Goal: Transaction & Acquisition: Purchase product/service

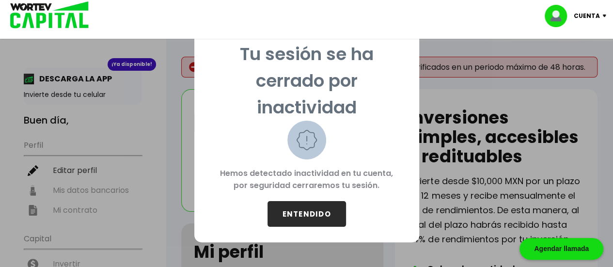
click at [291, 210] on button "ENTENDIDO" at bounding box center [307, 214] width 79 height 26
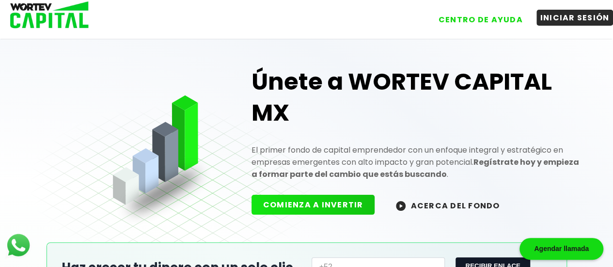
click at [550, 12] on button "INICIAR SESIÓN" at bounding box center [575, 18] width 77 height 16
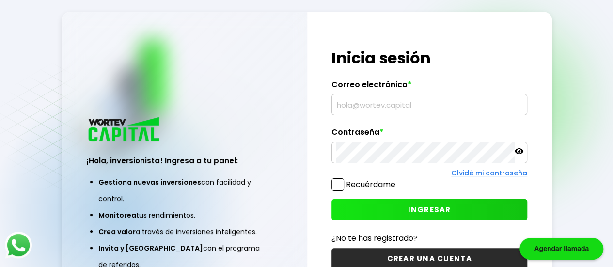
click at [411, 121] on div "¡Hola, inversionista! Ingresa tus credenciales para iniciar sesión Inicia sesió…" at bounding box center [429, 159] width 245 height 294
click at [422, 108] on input "text" at bounding box center [429, 105] width 187 height 20
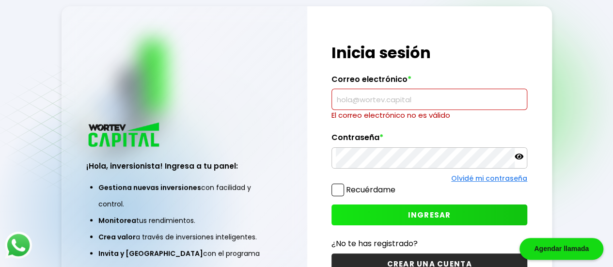
type input "[EMAIL_ADDRESS][DOMAIN_NAME]"
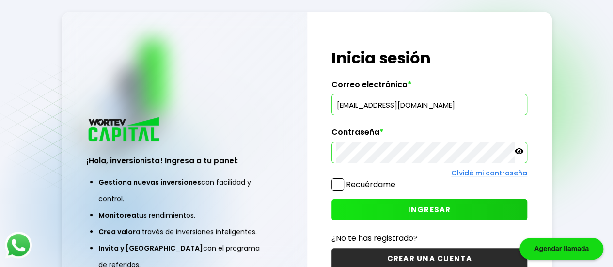
click at [522, 150] on icon at bounding box center [519, 151] width 9 height 9
click at [341, 179] on span at bounding box center [338, 184] width 13 height 13
click at [397, 180] on input "Recuérdame" at bounding box center [397, 180] width 0 height 0
click at [388, 208] on button "INGRESAR" at bounding box center [430, 209] width 196 height 21
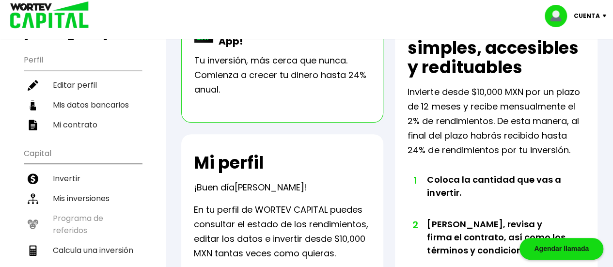
scroll to position [64, 0]
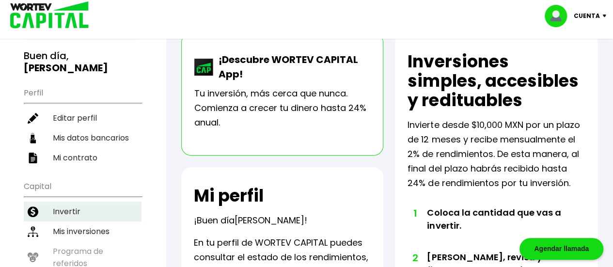
click at [73, 202] on li "Invertir" at bounding box center [83, 212] width 118 height 20
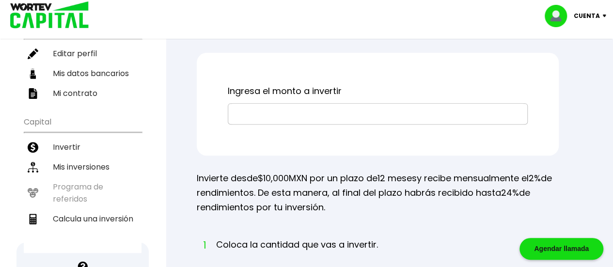
click at [274, 106] on input "text" at bounding box center [377, 114] width 291 height 20
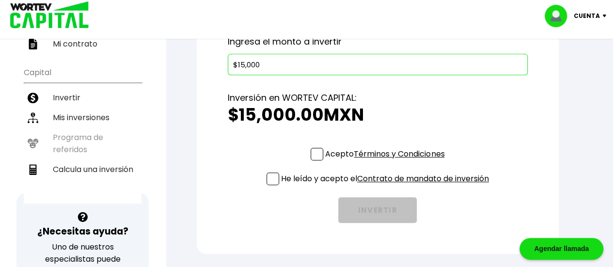
scroll to position [194, 0]
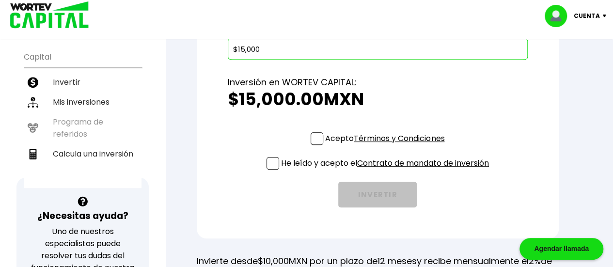
type input "$15,000"
click at [325, 137] on p "Acepto Términos y Condiciones" at bounding box center [384, 138] width 119 height 12
click at [387, 146] on input "Acepto Términos y Condiciones" at bounding box center [387, 146] width 0 height 0
click at [257, 158] on div "Acepto Términos y Condiciones He leído y acepto el Contrato de mandato de inver…" at bounding box center [378, 169] width 300 height 75
click at [83, 144] on li "Calcula una inversión" at bounding box center [83, 154] width 118 height 20
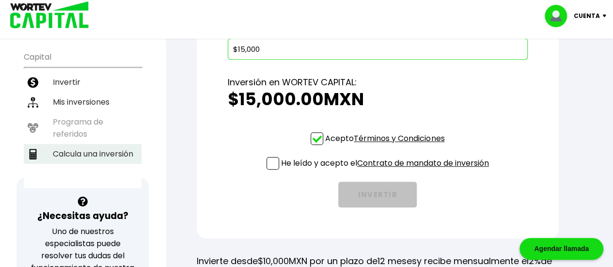
select select "1"
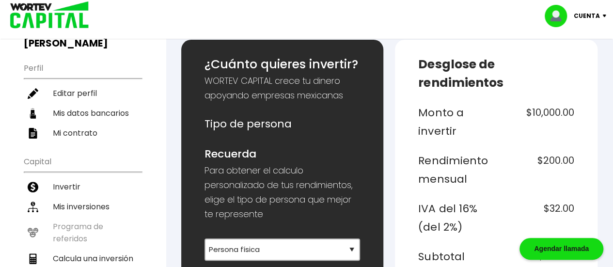
scroll to position [129, 0]
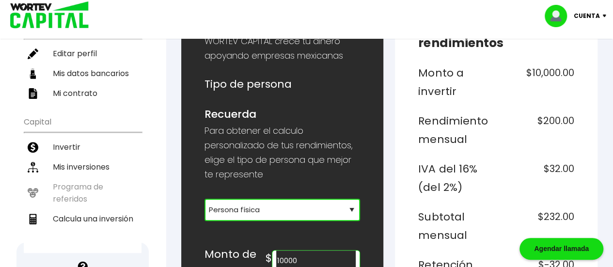
click at [309, 204] on select "Selecciona tu tipo de persona Persona Física que emite factura Persona física P…" at bounding box center [283, 210] width 156 height 22
click at [320, 245] on label at bounding box center [316, 247] width 88 height 5
click at [320, 252] on input "10000" at bounding box center [315, 261] width 79 height 20
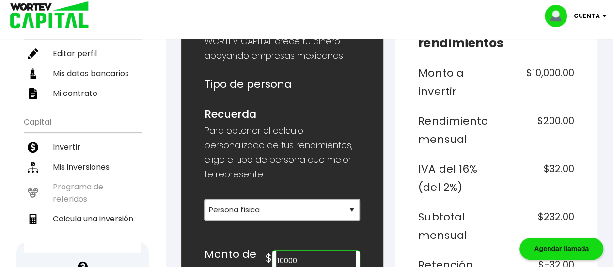
click at [320, 252] on input "10000" at bounding box center [315, 261] width 79 height 20
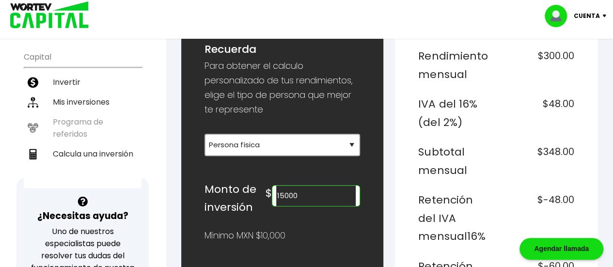
scroll to position [323, 0]
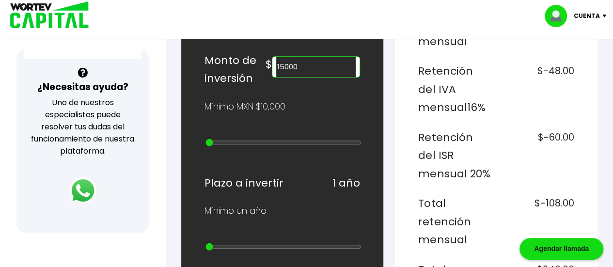
click at [247, 90] on div "¿Cuánto quieres invertir? WORTEV CAPITAL crece tu dinero apoyando empresas mexi…" at bounding box center [283, 271] width 156 height 898
click at [218, 138] on div at bounding box center [283, 144] width 156 height 12
type input "20000"
type input "1"
type input "30000"
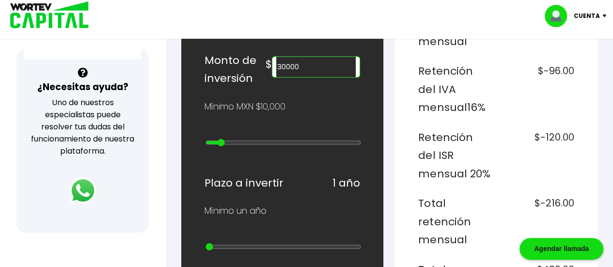
drag, startPoint x: 210, startPoint y: 135, endPoint x: 219, endPoint y: 141, distance: 10.5
type input "2"
click at [219, 141] on input "range" at bounding box center [283, 143] width 156 height 8
type input "20000"
type input "1"
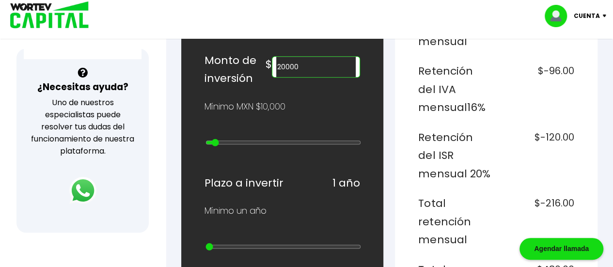
type input "10000"
drag, startPoint x: 219, startPoint y: 134, endPoint x: 209, endPoint y: 133, distance: 9.7
type input "0"
click at [209, 139] on input "range" at bounding box center [283, 143] width 156 height 8
type input "20000"
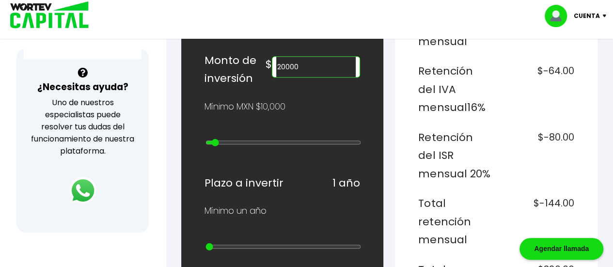
drag, startPoint x: 209, startPoint y: 133, endPoint x: 214, endPoint y: 137, distance: 6.2
type input "1"
click at [214, 139] on input "range" at bounding box center [283, 143] width 156 height 8
drag, startPoint x: 205, startPoint y: 239, endPoint x: 214, endPoint y: 239, distance: 8.7
click at [214, 243] on input "range" at bounding box center [283, 247] width 156 height 8
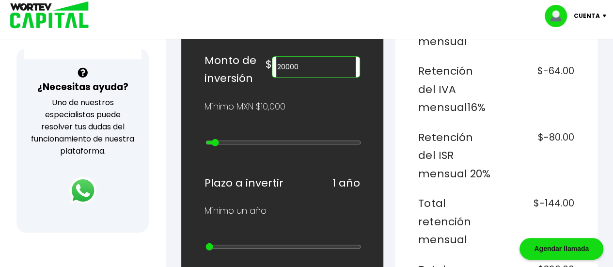
click at [213, 243] on input "range" at bounding box center [283, 247] width 156 height 8
drag, startPoint x: 213, startPoint y: 237, endPoint x: 221, endPoint y: 241, distance: 8.5
type input "2"
click at [221, 243] on input "range" at bounding box center [283, 247] width 156 height 8
click at [222, 174] on h6 "Plazo a invertir" at bounding box center [244, 183] width 79 height 18
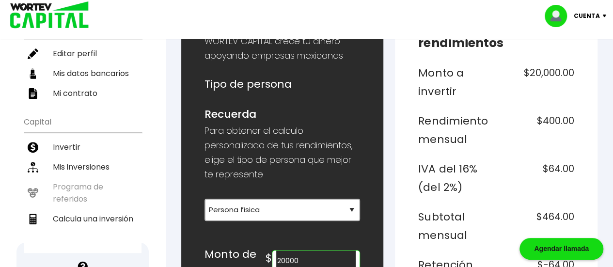
scroll to position [194, 0]
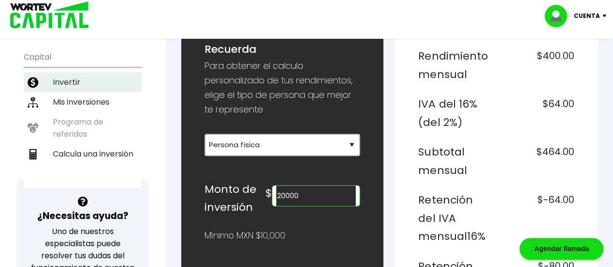
click at [130, 72] on li "Invertir" at bounding box center [83, 82] width 118 height 20
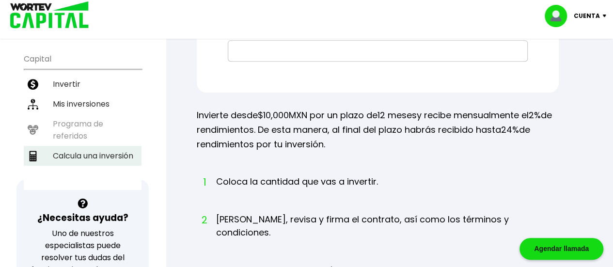
scroll to position [194, 0]
